Goal: Information Seeking & Learning: Learn about a topic

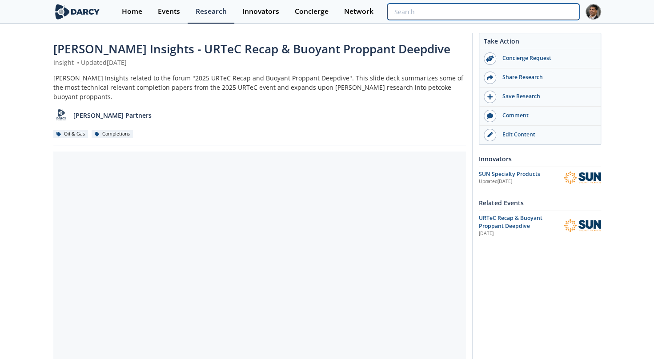
click at [519, 11] on input "search" at bounding box center [483, 12] width 192 height 16
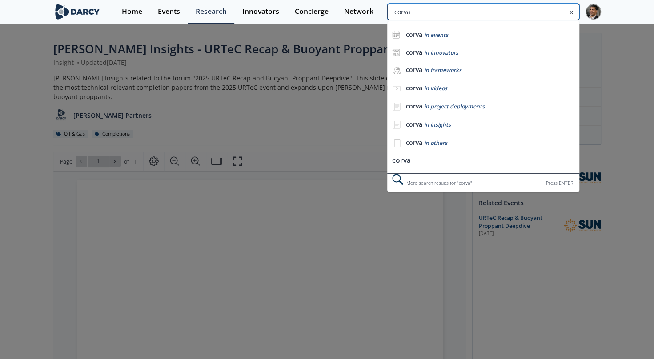
type input "corva"
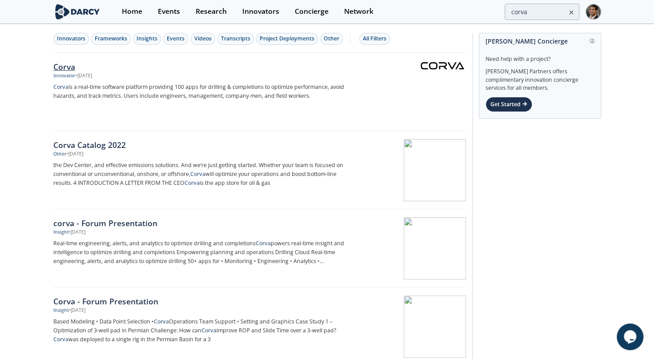
click at [65, 67] on div "Corva" at bounding box center [200, 67] width 295 height 12
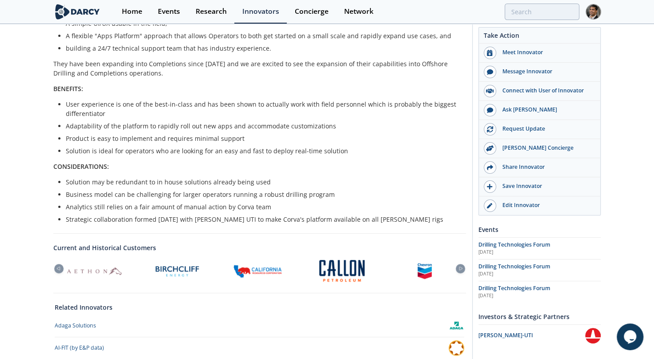
scroll to position [233, 0]
